Goal: Find specific fact: Find contact information

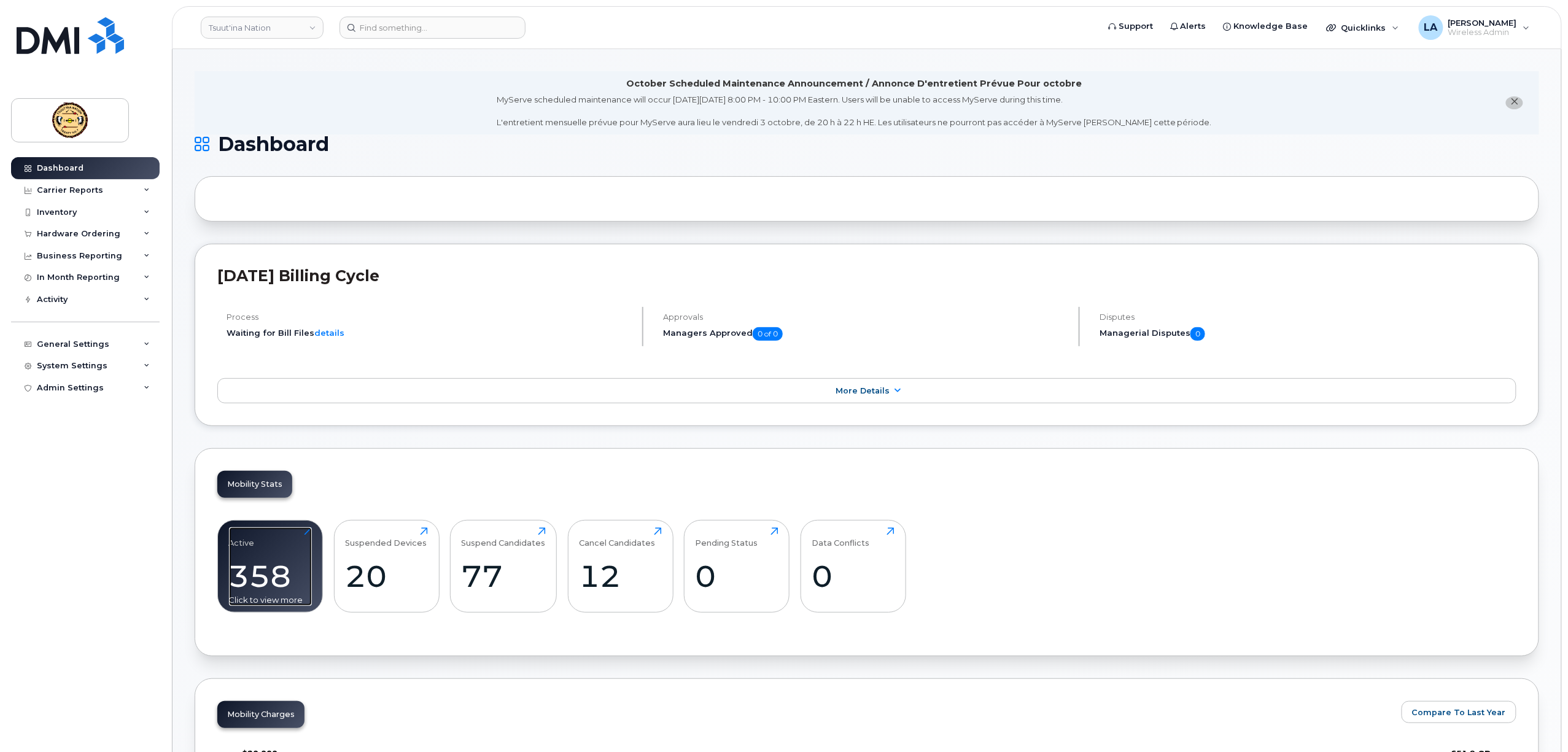
click at [275, 577] on div "358" at bounding box center [271, 576] width 83 height 36
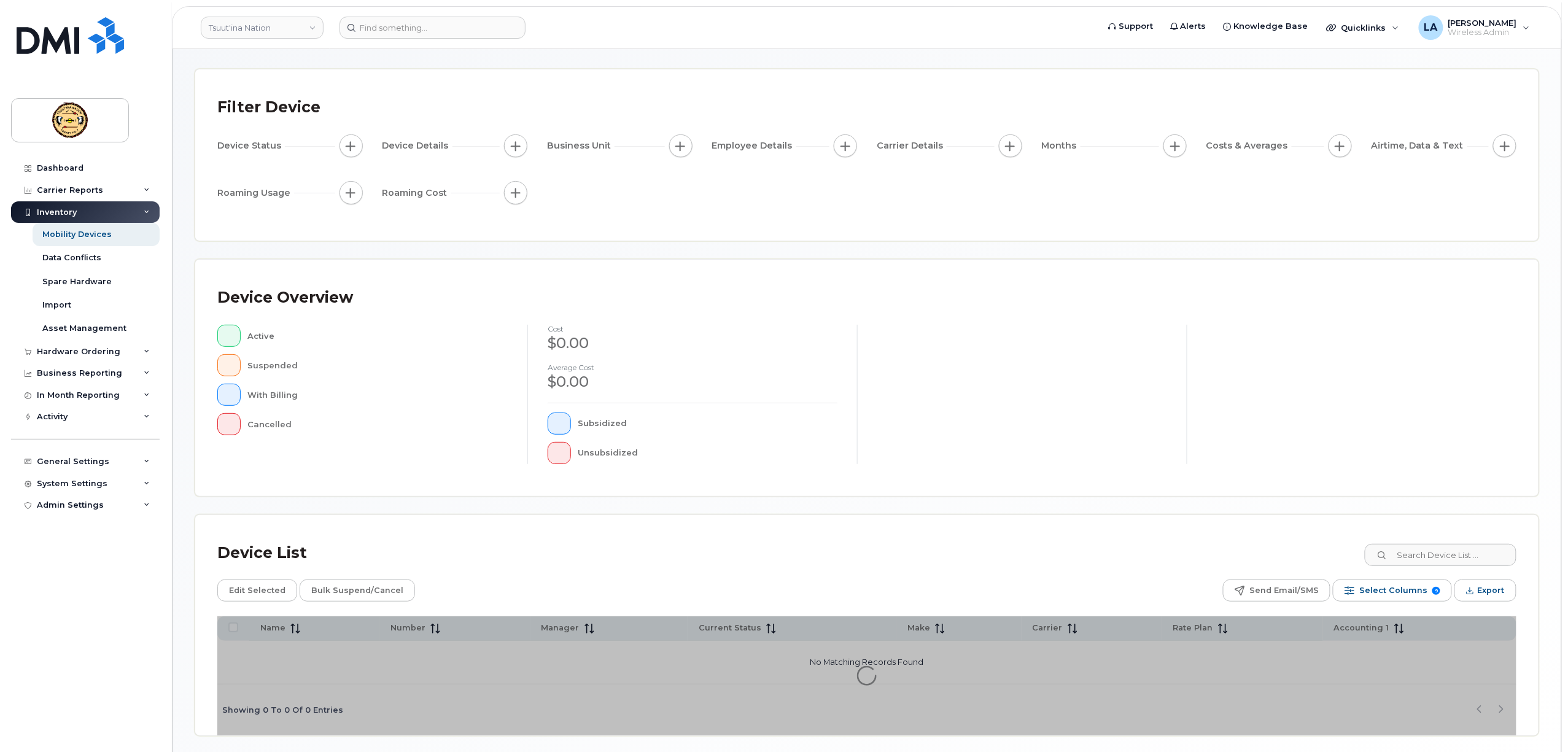
scroll to position [93, 0]
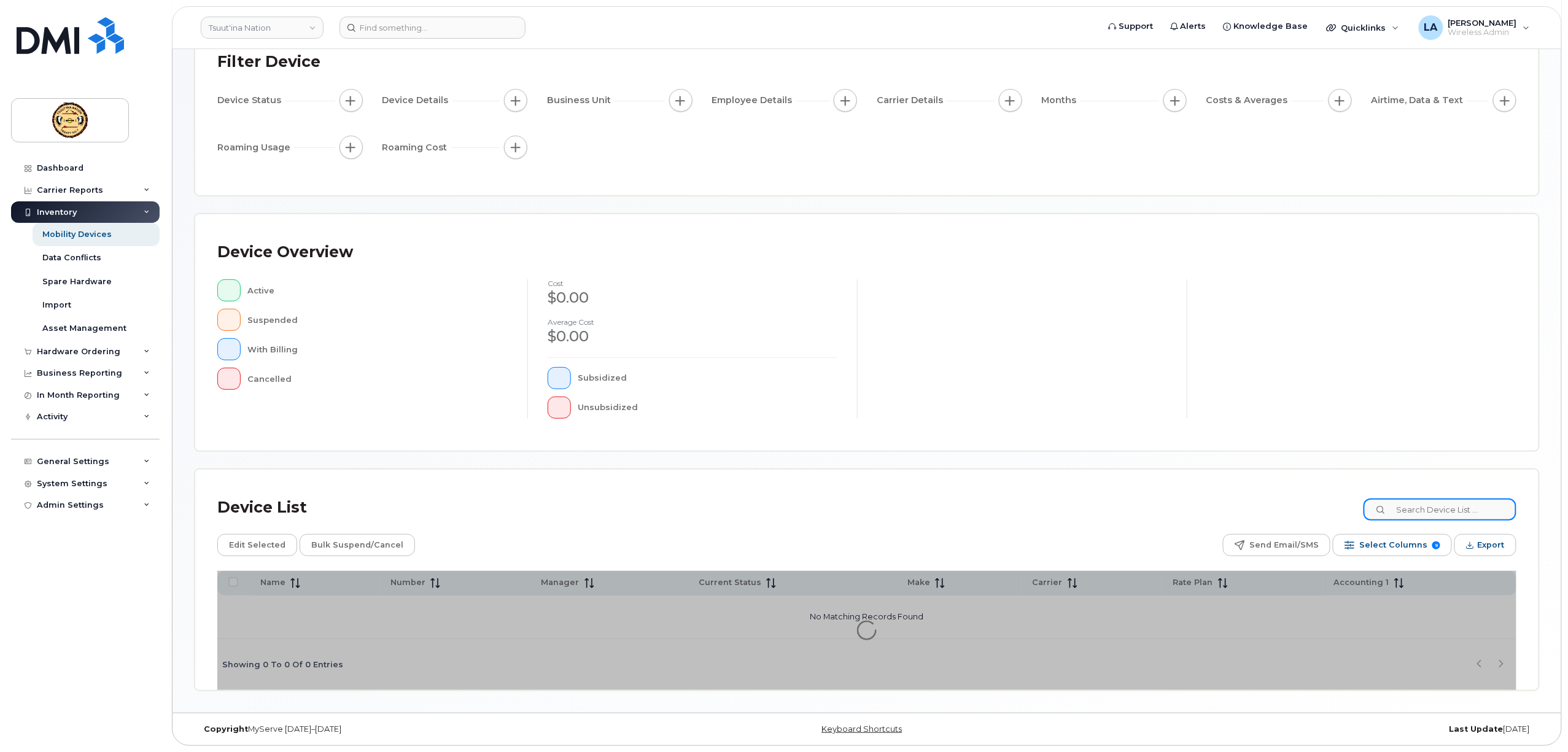
click at [1483, 506] on input at bounding box center [1440, 509] width 153 height 22
type input "Destiny"
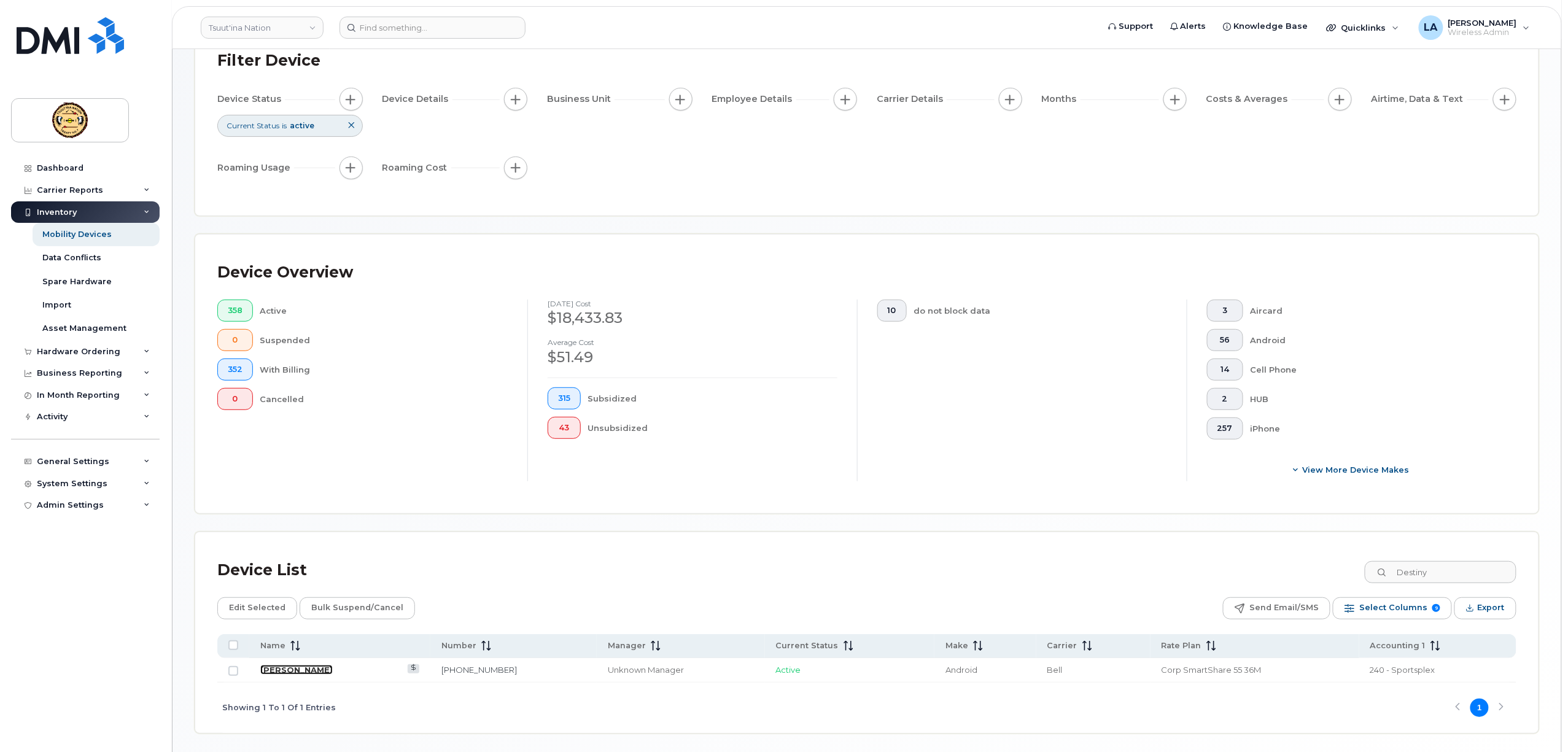
click at [323, 673] on link "[PERSON_NAME]" at bounding box center [297, 670] width 73 height 10
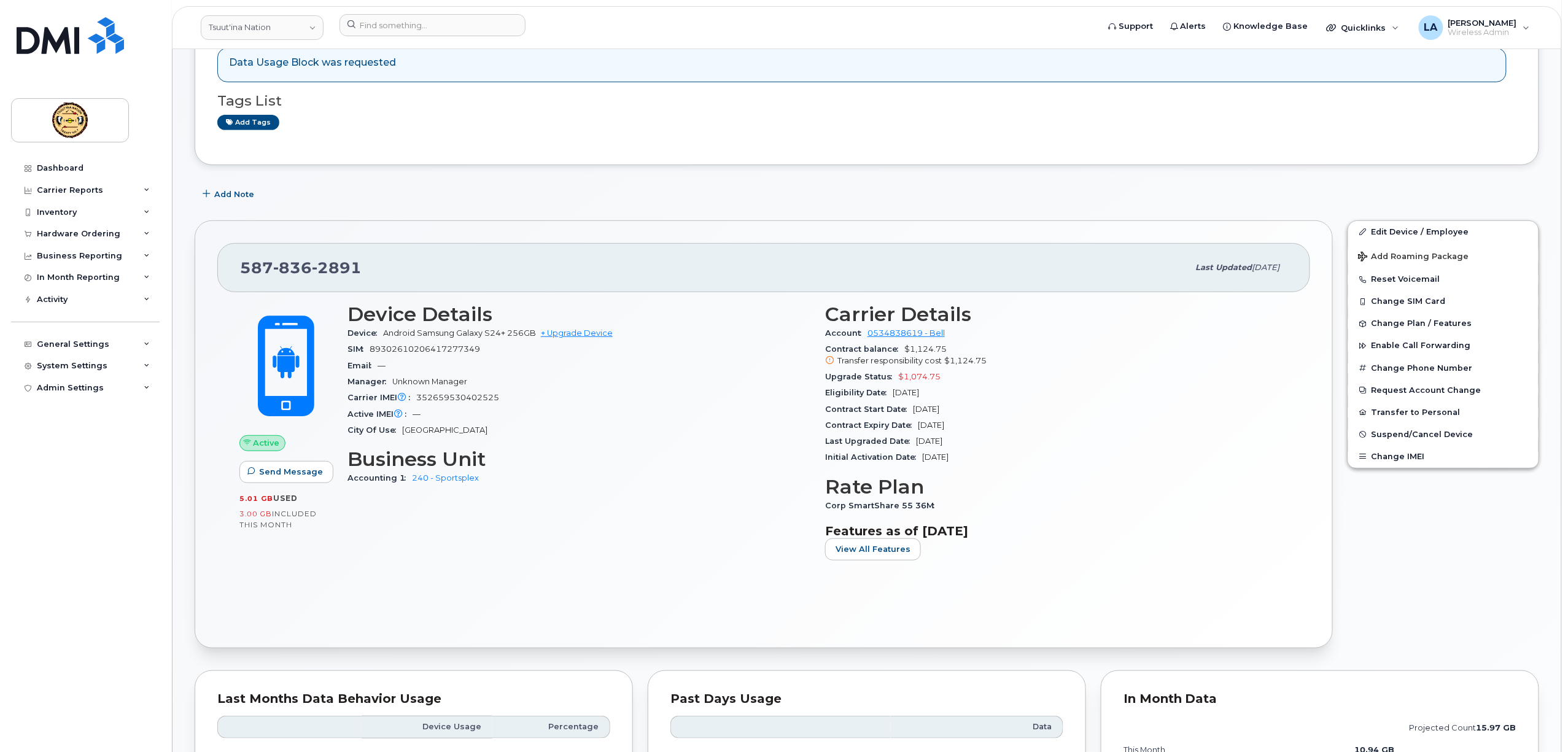
scroll to position [163, 0]
drag, startPoint x: 364, startPoint y: 271, endPoint x: 211, endPoint y: 270, distance: 153.0
click at [211, 270] on div "587 836 2891 Last updated Sep 24, 2025 Active Send Message 5.01 GB  used 3.00 G…" at bounding box center [763, 436] width 1139 height 428
copy span "587 836 2891"
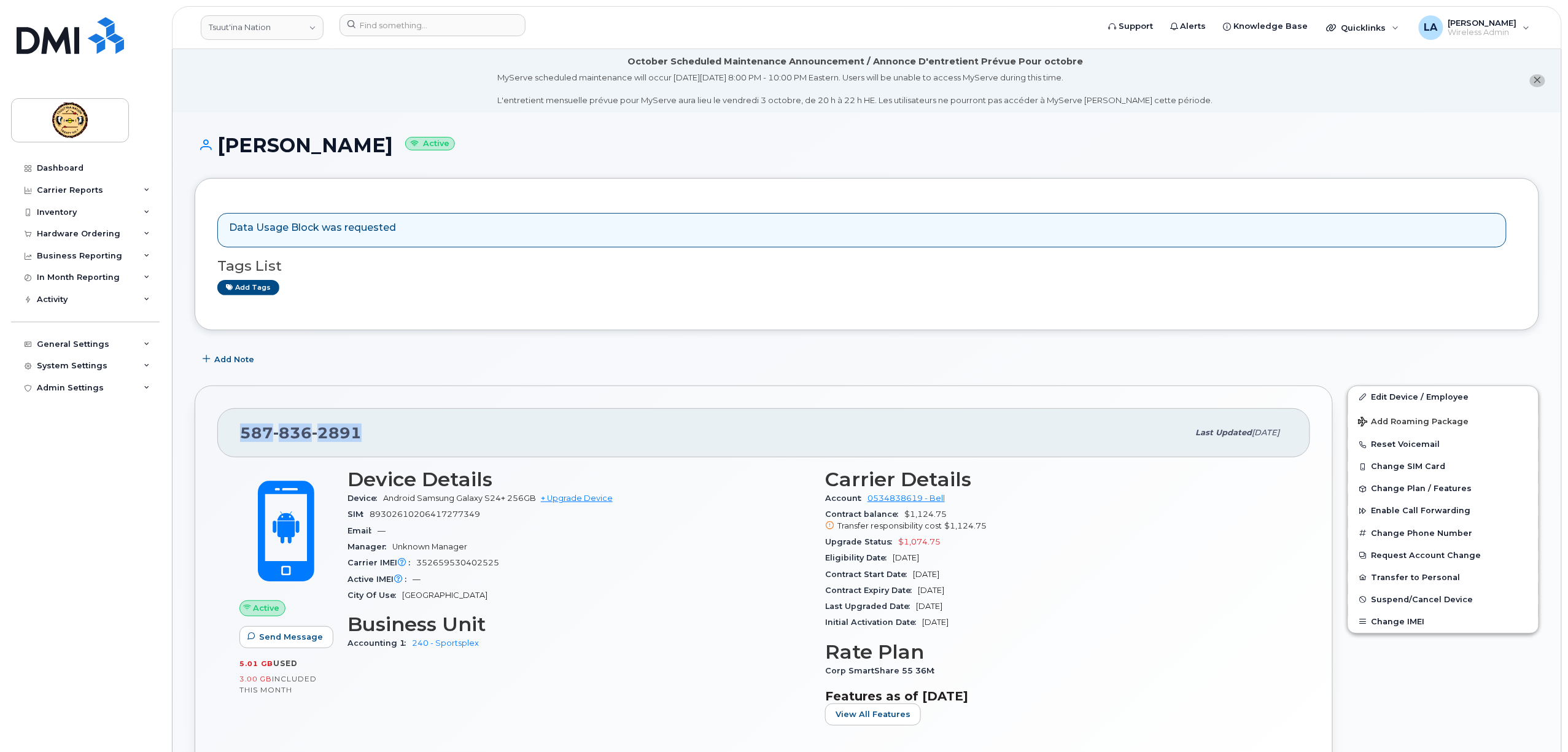
click at [368, 436] on div "587 836 2891" at bounding box center [714, 433] width 948 height 26
drag, startPoint x: 323, startPoint y: 434, endPoint x: 192, endPoint y: 428, distance: 131.1
click at [198, 428] on div "587 836 2891 Last updated Sep 24, 2025 Active Send Message 5.01 GB  used 3.00 G…" at bounding box center [763, 599] width 1139 height 428
drag, startPoint x: 384, startPoint y: 144, endPoint x: 221, endPoint y: 147, distance: 163.0
click at [221, 147] on h1 "Destiny Whitney Active" at bounding box center [867, 145] width 1344 height 21
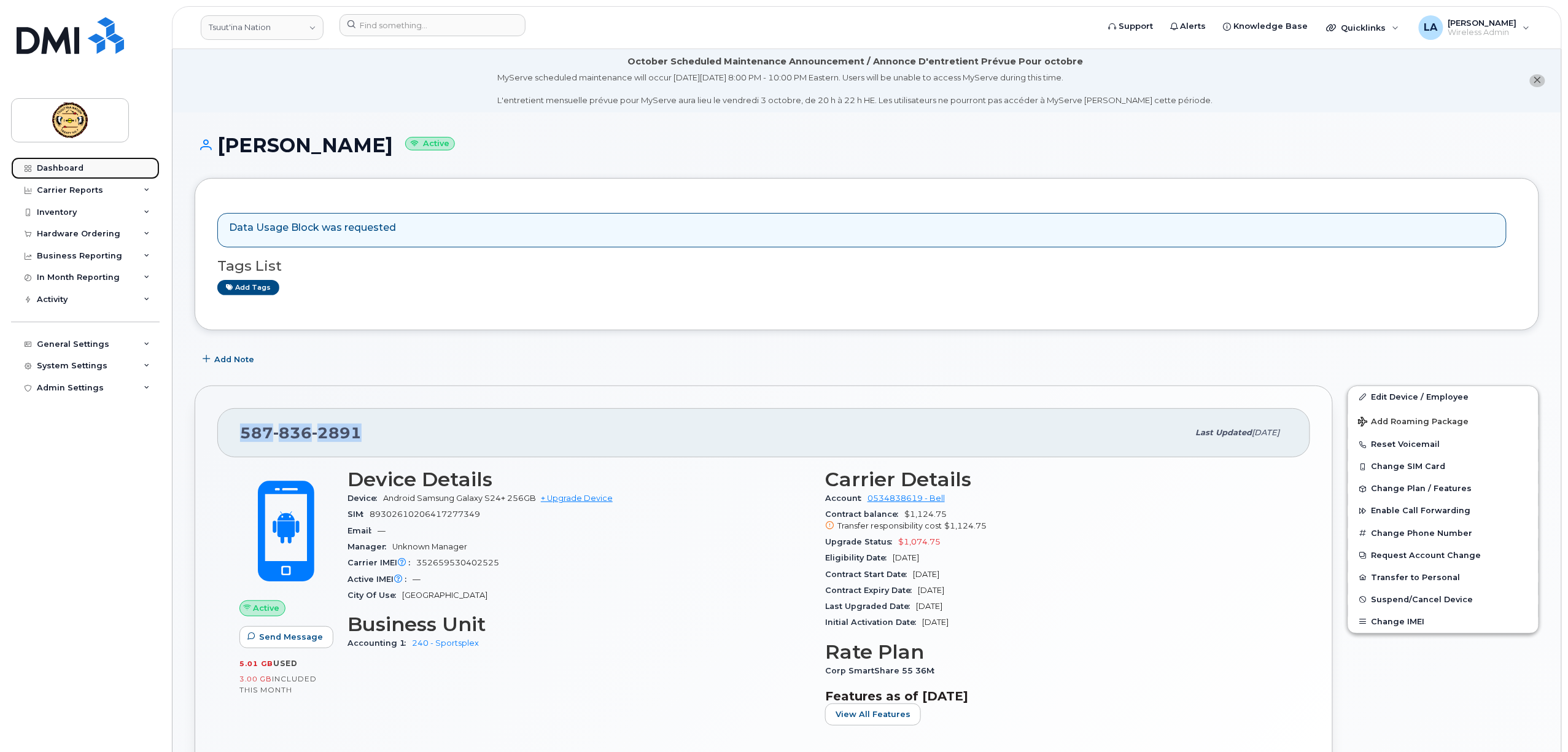
click at [45, 167] on div "Dashboard" at bounding box center [61, 168] width 47 height 10
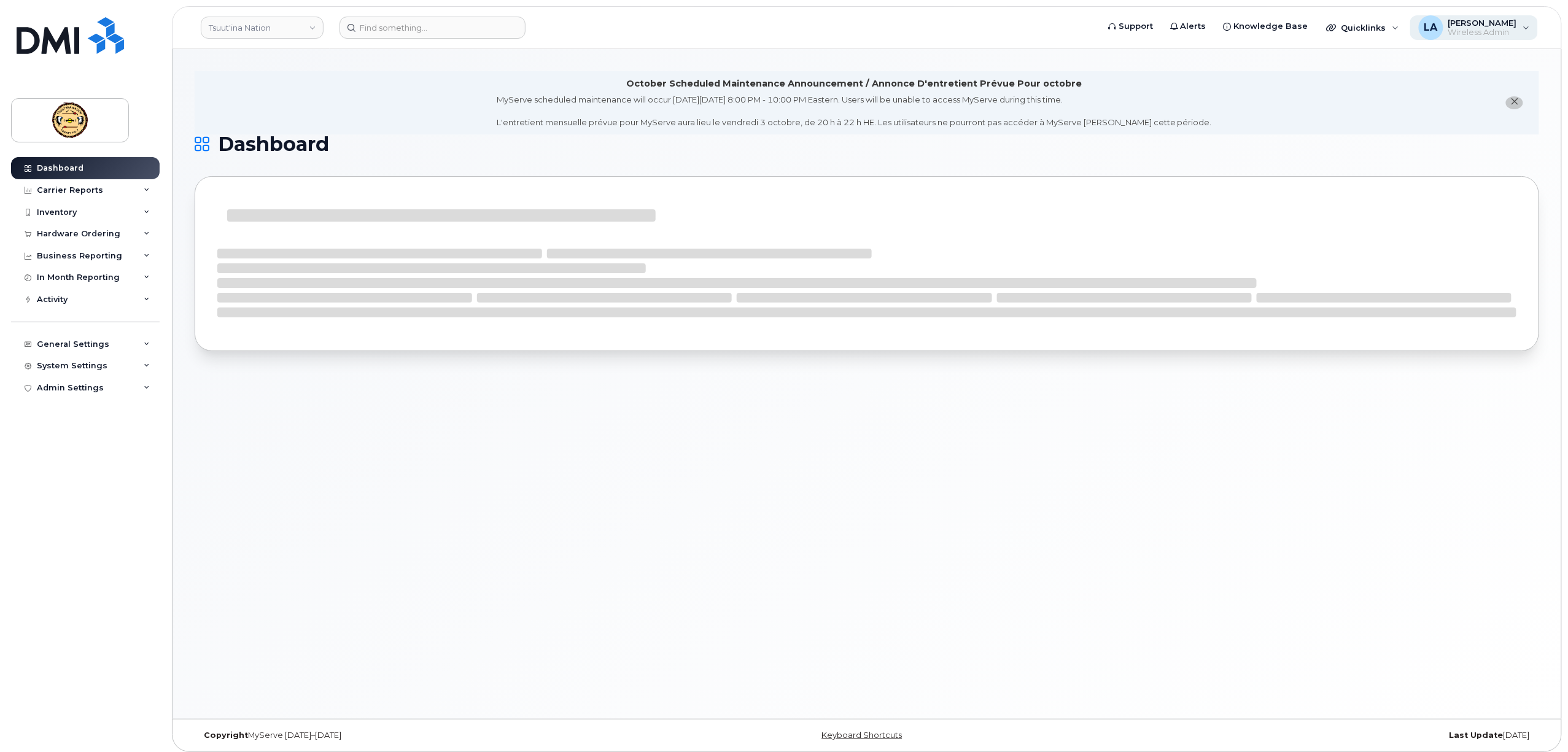
click at [1486, 29] on span "Wireless Admin" at bounding box center [1483, 33] width 69 height 10
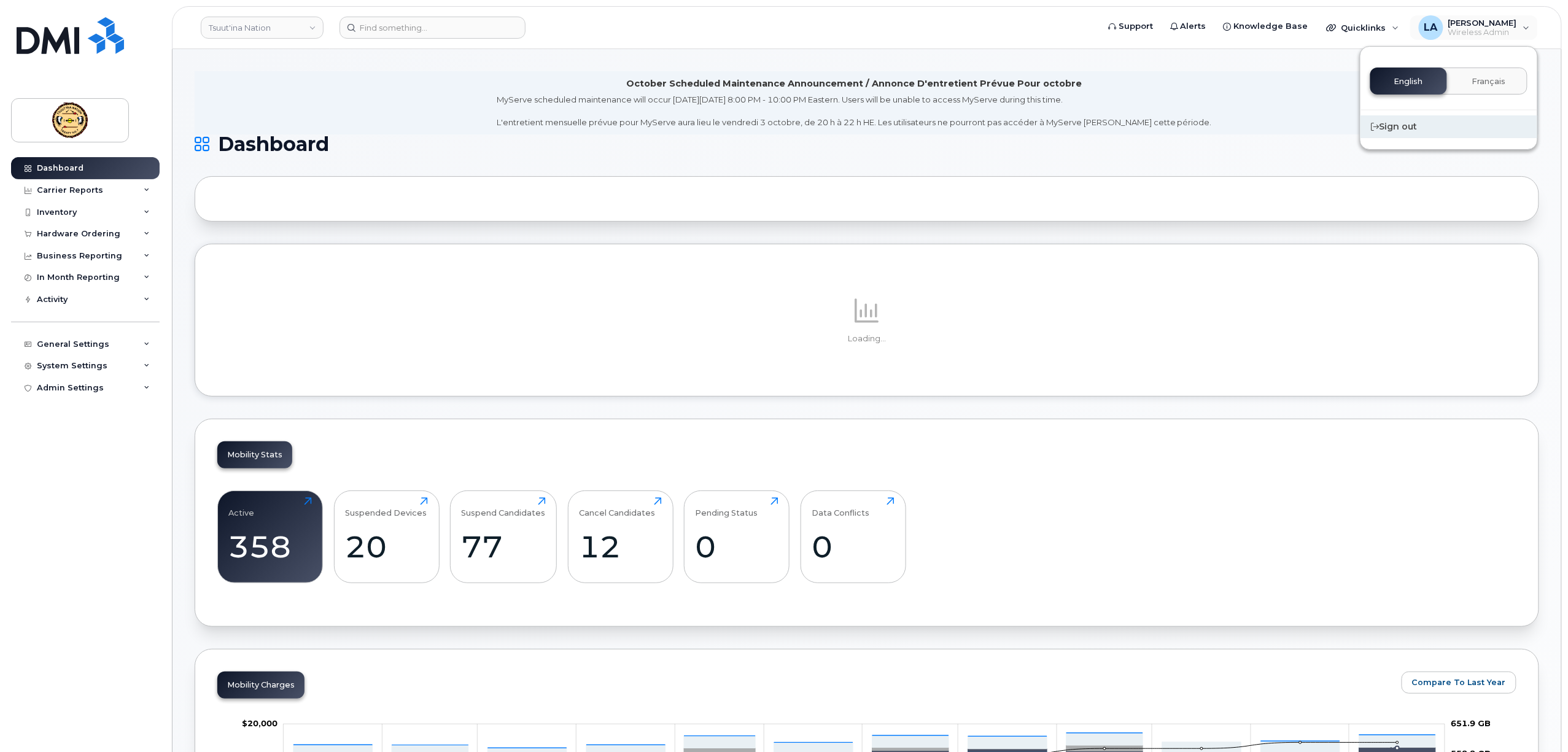
click at [1391, 127] on div "Sign out" at bounding box center [1449, 127] width 177 height 23
